Goal: Task Accomplishment & Management: Use online tool/utility

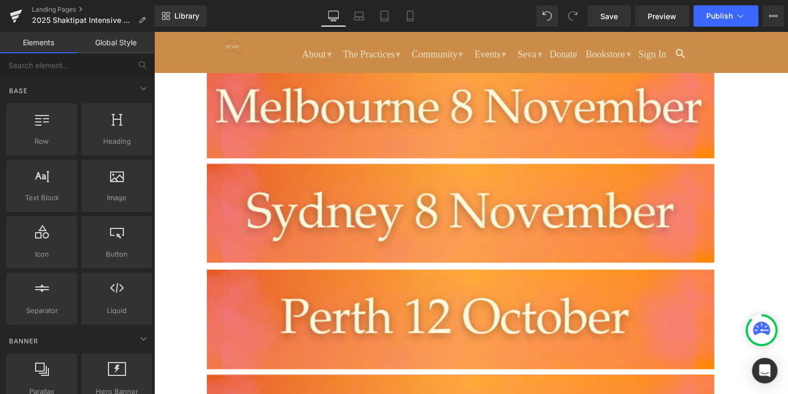
scroll to position [585, 0]
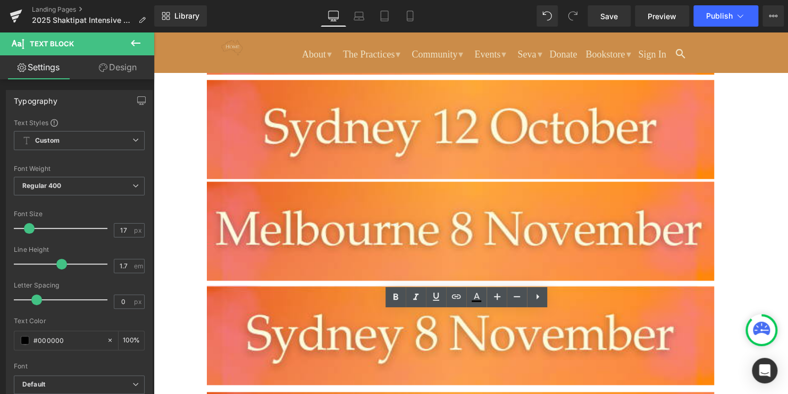
scroll to position [426, 0]
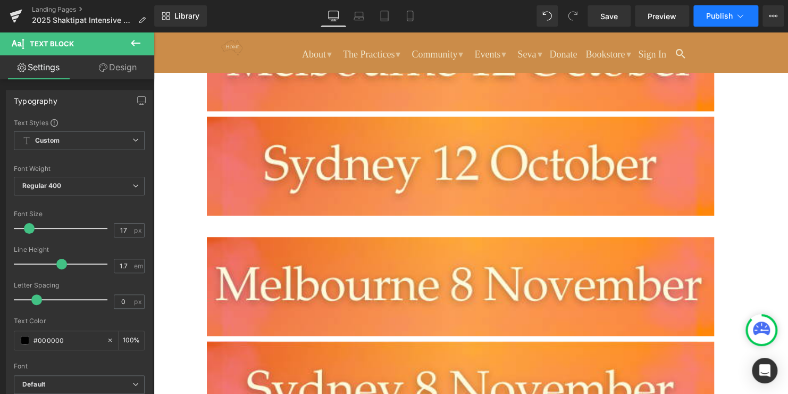
click at [704, 19] on button "Publish" at bounding box center [726, 15] width 65 height 21
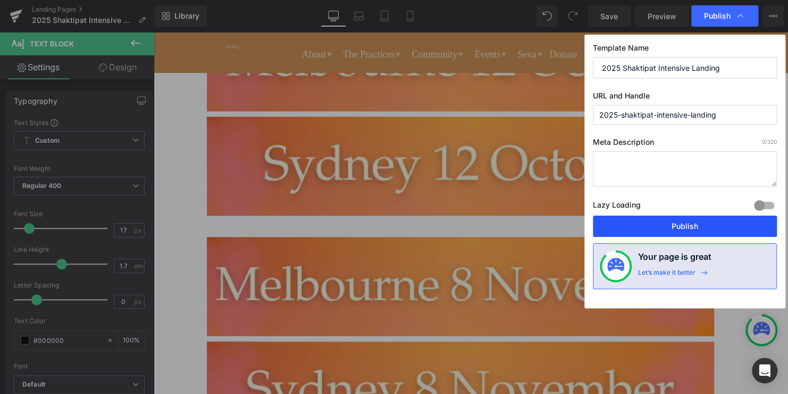
click at [687, 221] on button "Publish" at bounding box center [685, 225] width 184 height 21
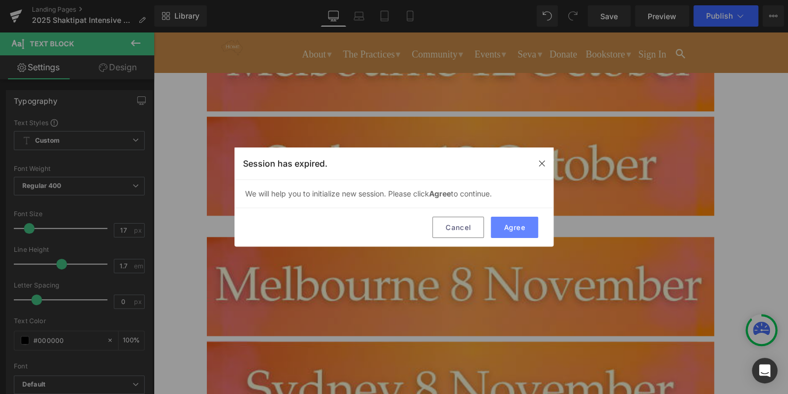
click at [526, 225] on button "Agree" at bounding box center [514, 226] width 47 height 21
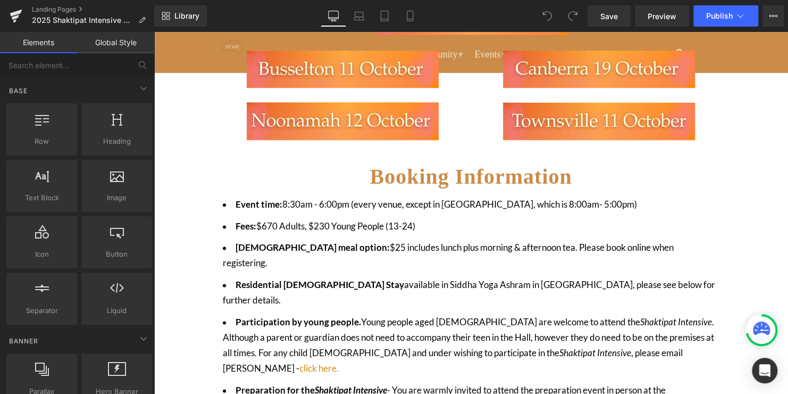
scroll to position [585, 0]
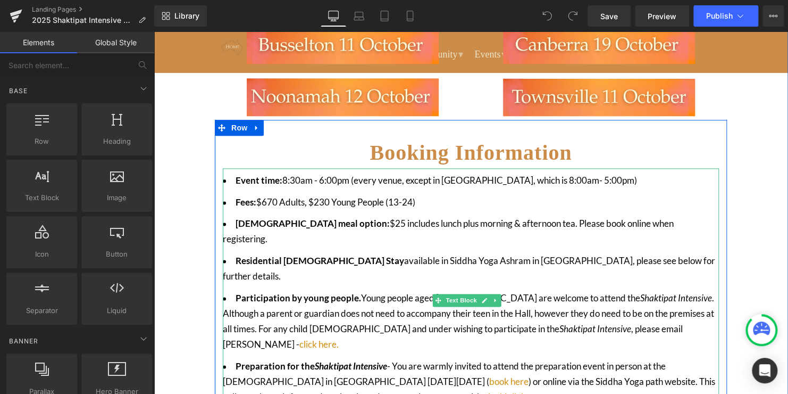
click at [322, 177] on li "Event time: 8:30am - 6:00pm (every venue, except in [GEOGRAPHIC_DATA], which is…" at bounding box center [471, 180] width 496 height 15
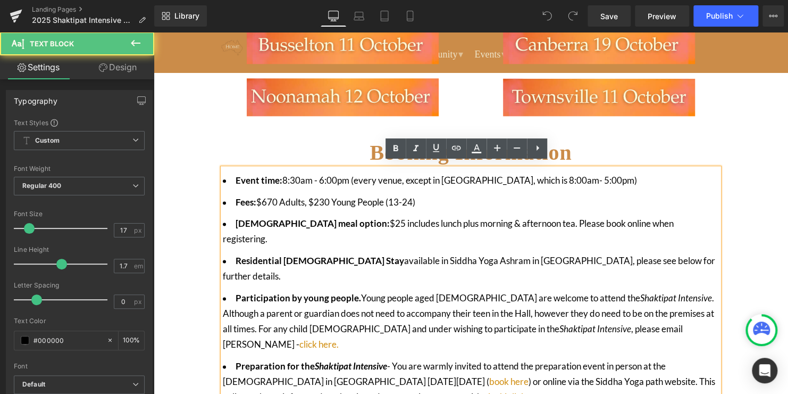
click at [323, 176] on li "Event time: 8:30am - 6:00pm (every venue, except in [GEOGRAPHIC_DATA], which is…" at bounding box center [471, 180] width 496 height 15
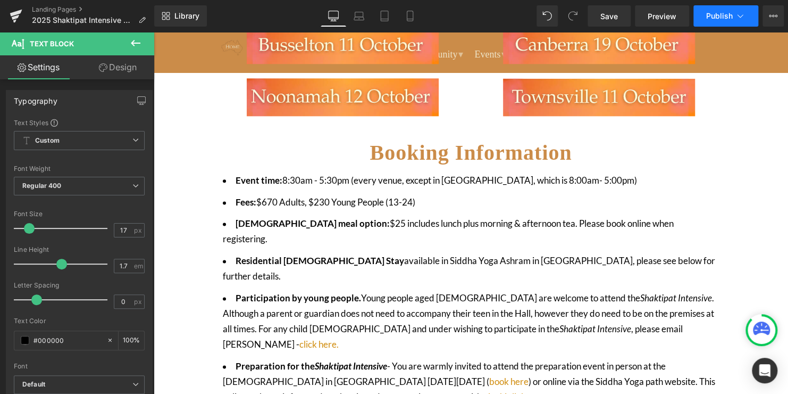
click at [713, 23] on button "Publish" at bounding box center [726, 15] width 65 height 21
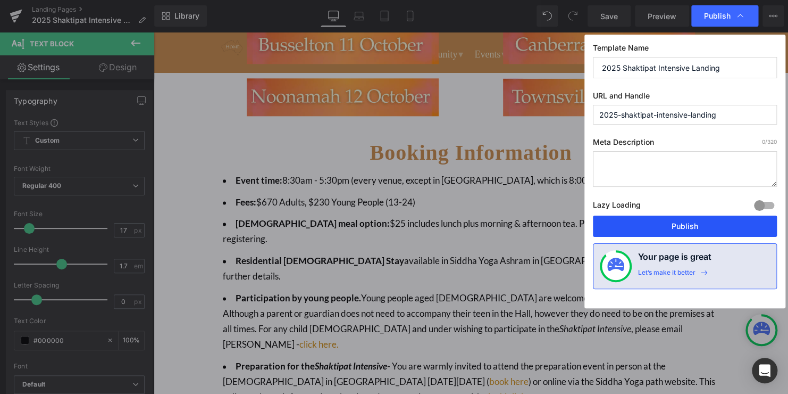
click at [666, 226] on button "Publish" at bounding box center [685, 225] width 184 height 21
